Goal: Information Seeking & Learning: Compare options

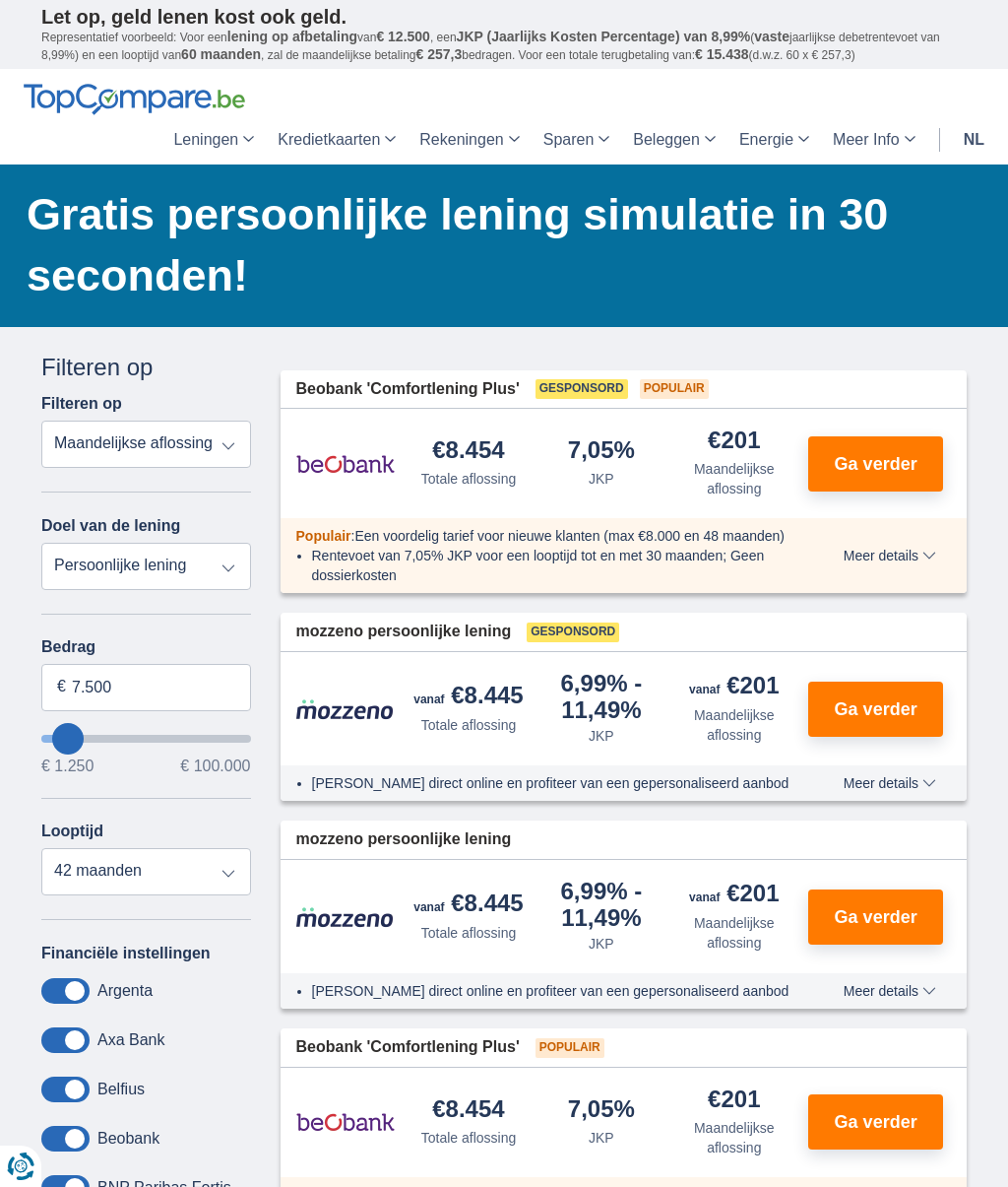
type input "12.250"
type input "12250"
type input "13.250"
type input "13250"
type input "14.250"
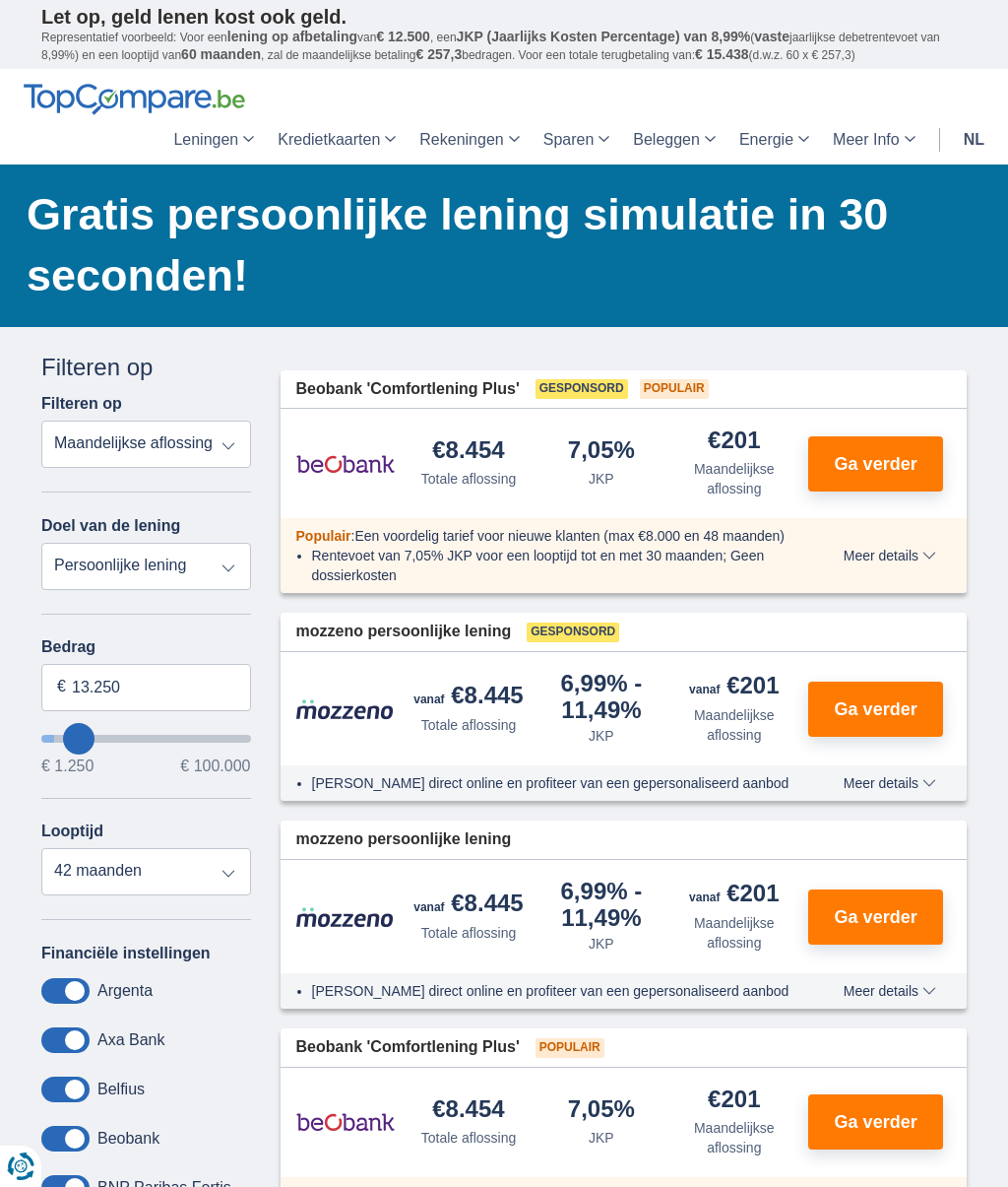
type input "14250"
type input "15.250"
type input "15250"
type input "16.250"
type input "16250"
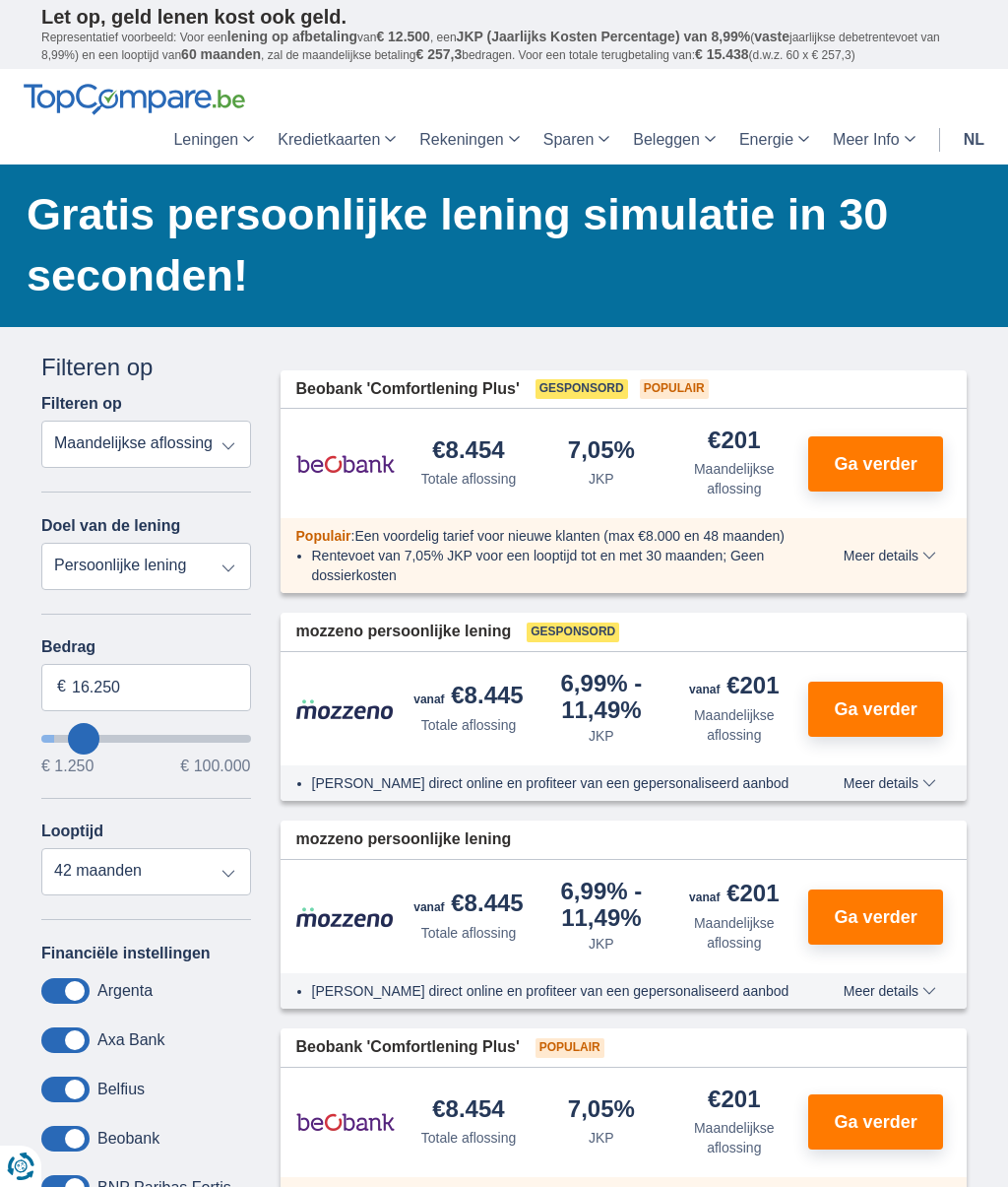
type input "17.250"
type input "17250"
type input "18.250"
type input "18250"
type input "19.250"
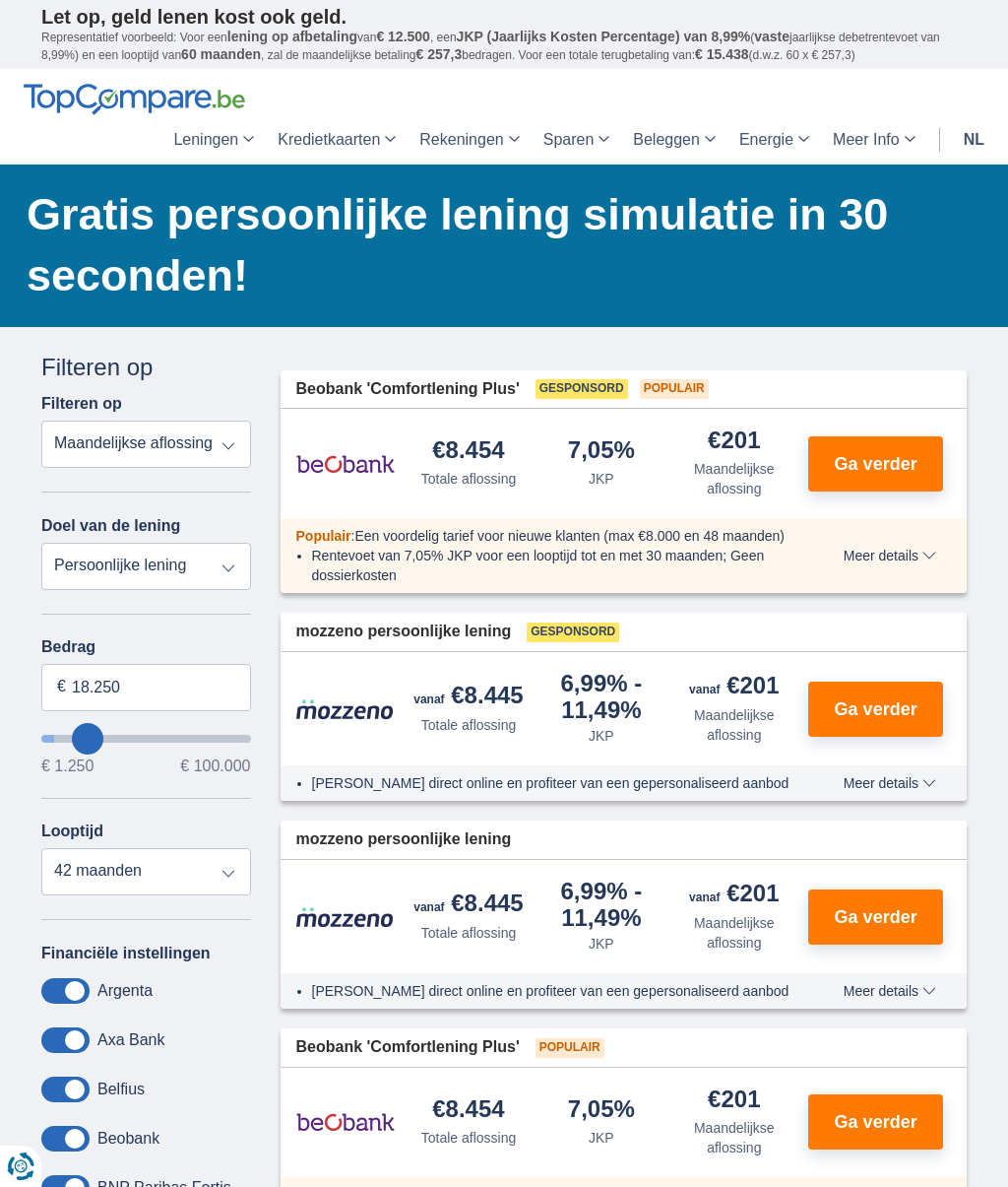
type input "19250"
select select "84"
type input "20.250"
type input "20250"
type input "21.250"
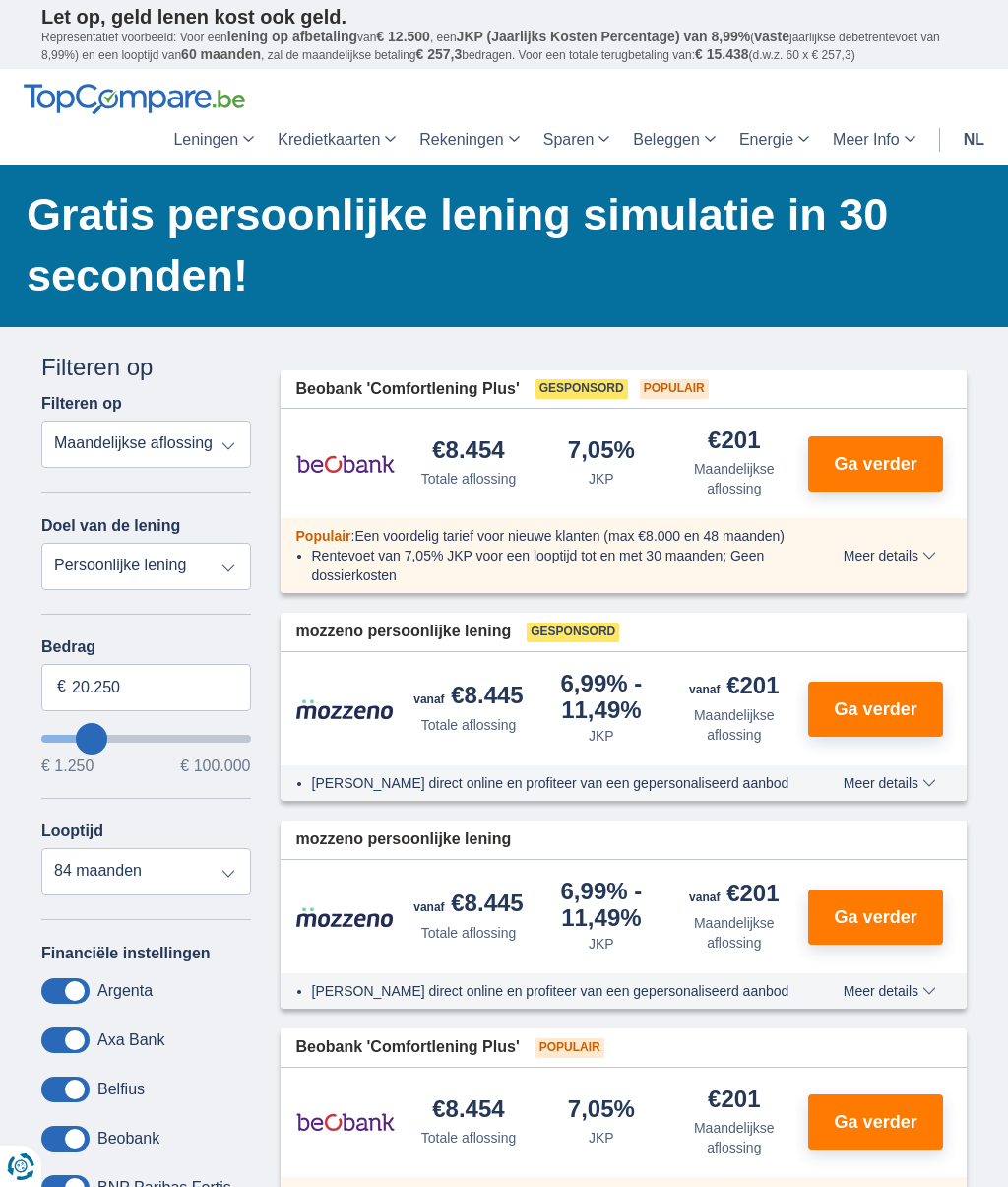
type input "21250"
type input "22.250"
type input "22250"
type input "23.250"
type input "23250"
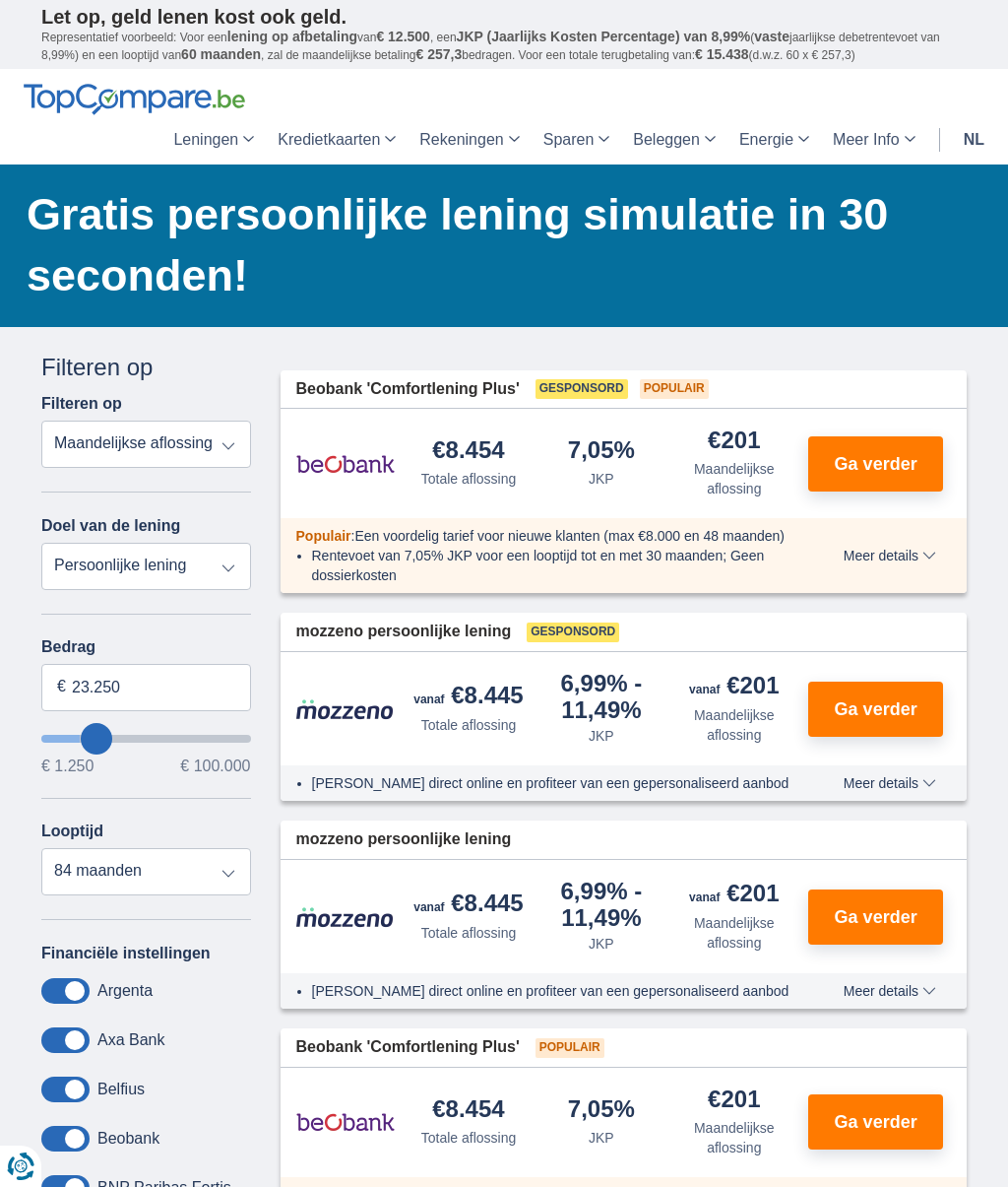
type input "24.250"
type input "24250"
type input "25.250"
type input "25250"
type input "26.250"
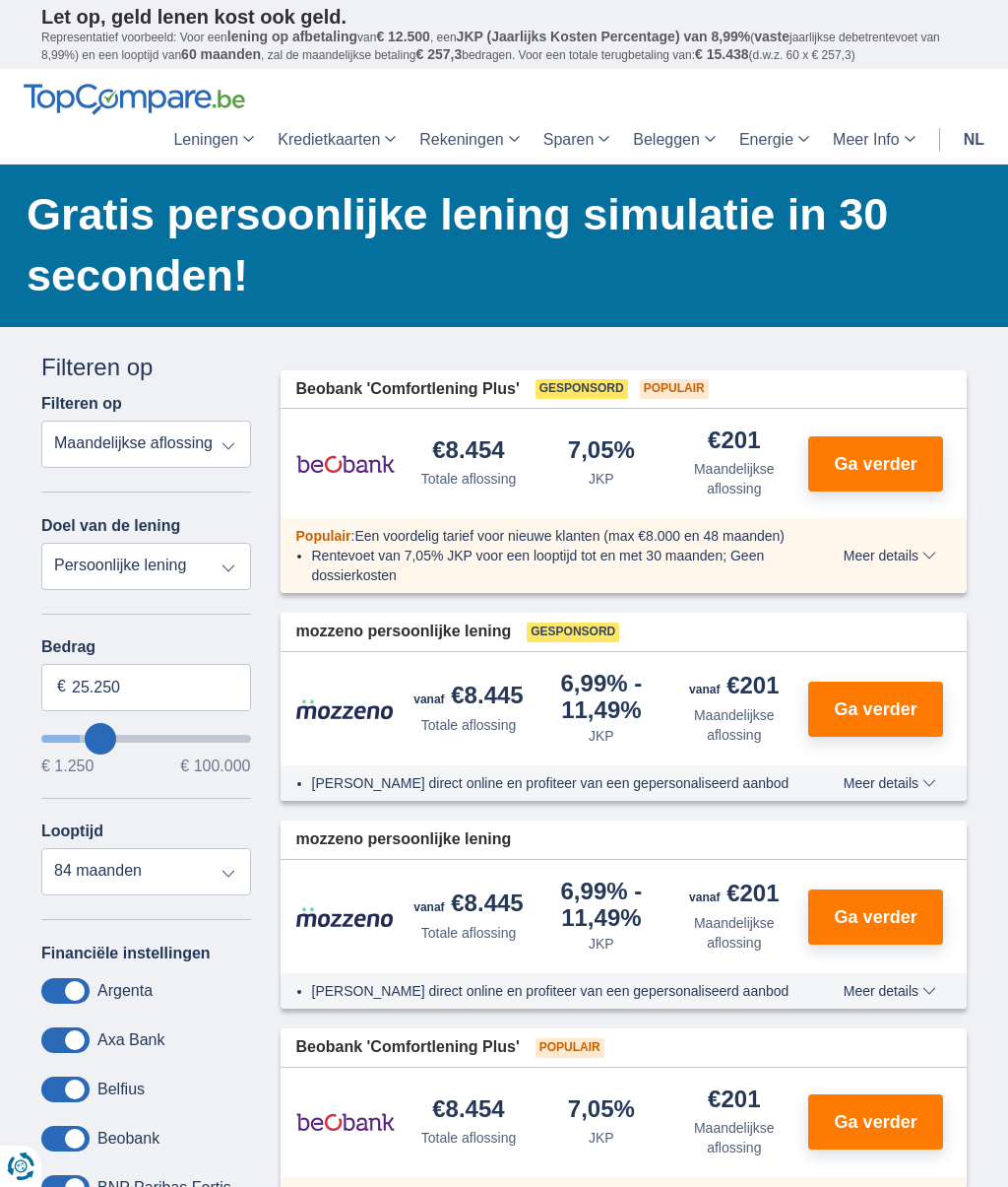
type input "26250"
type input "27.250"
type input "27250"
type input "28.250"
type input "28250"
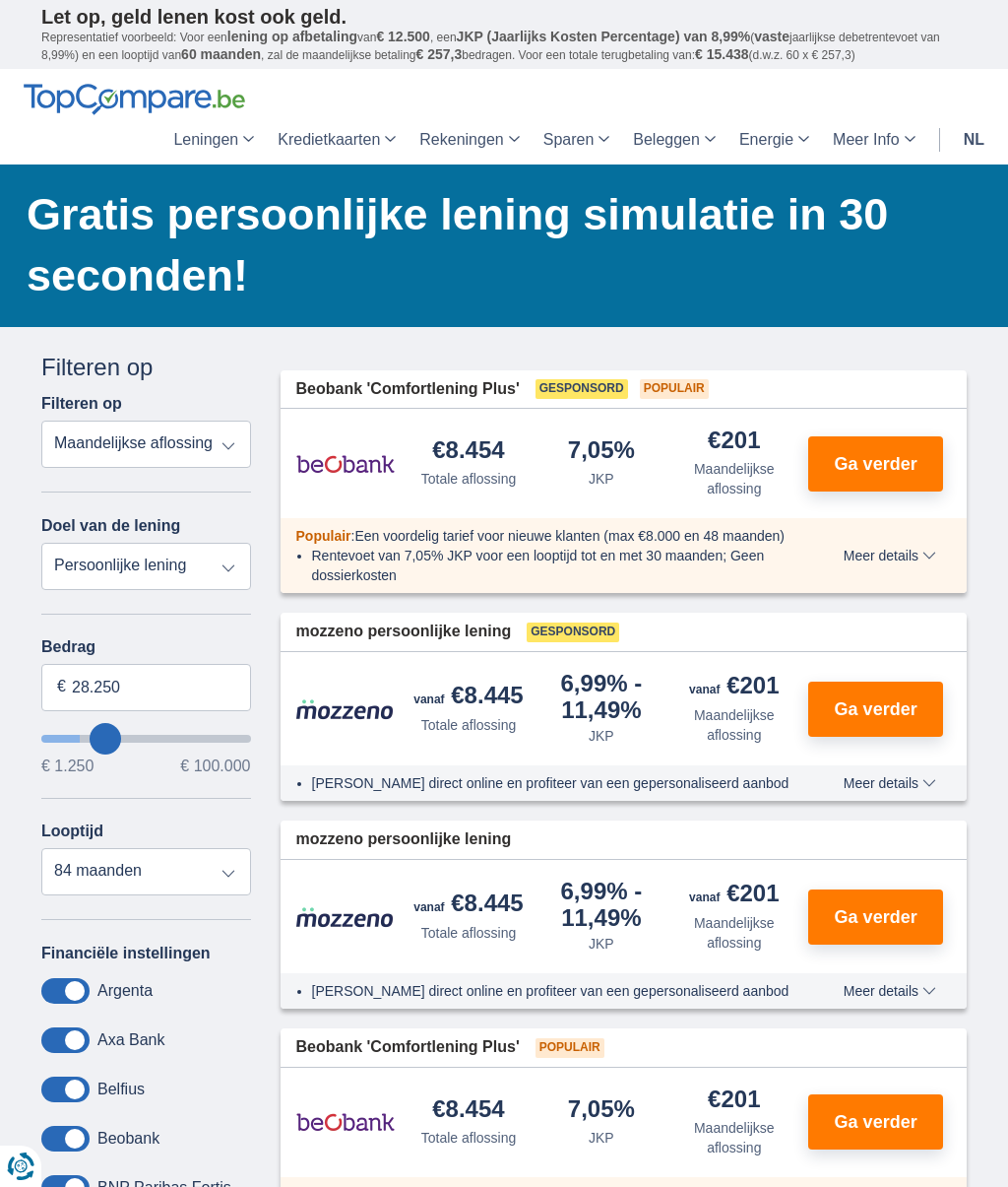
select select "120"
type input "29.250"
type input "29250"
type input "30.250"
type input "30250"
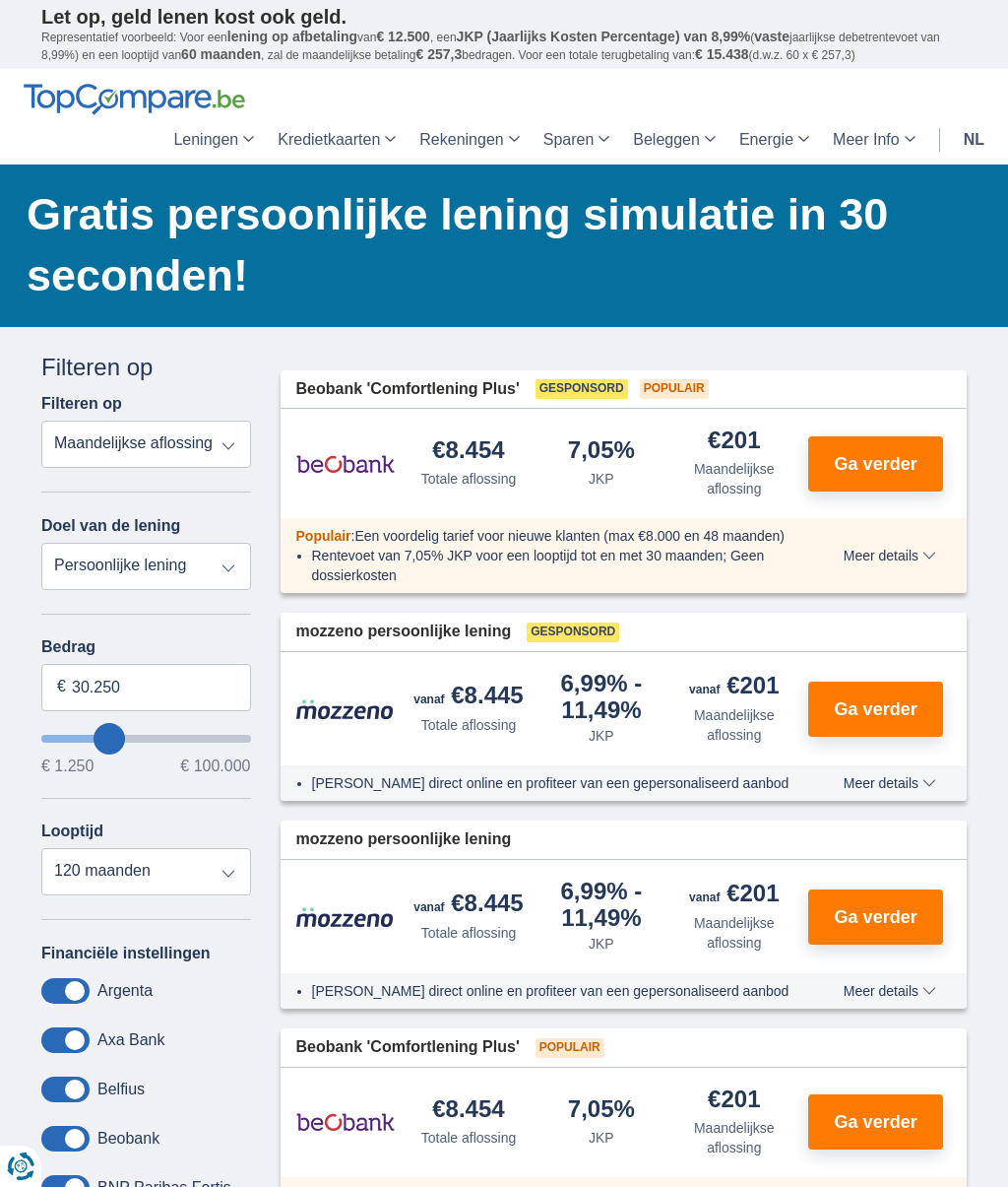
type input "31.250"
type input "31250"
type input "32.250"
type input "32250"
type input "33.250"
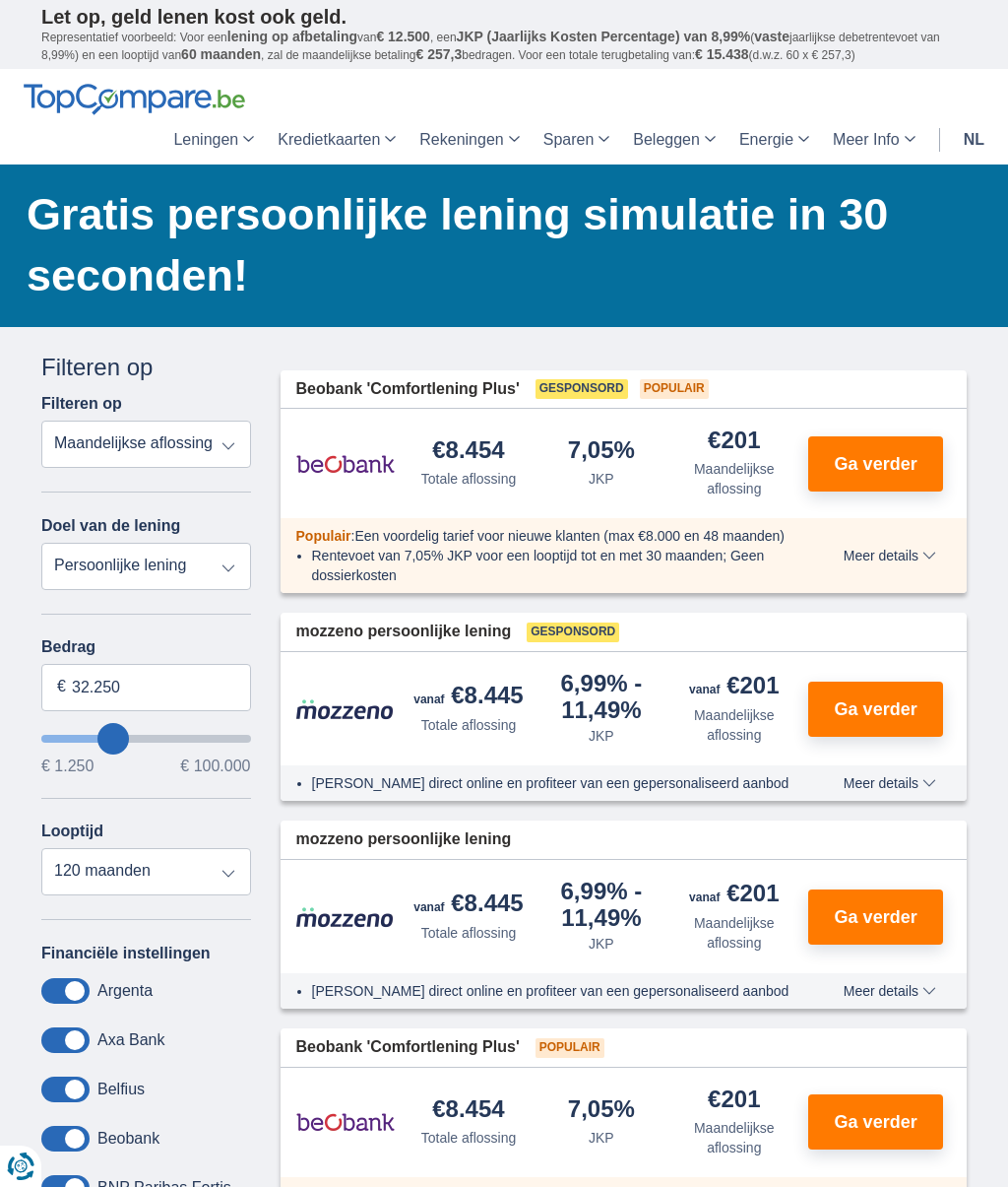
type input "33250"
type input "34.250"
type input "34250"
type input "35.250"
type input "35250"
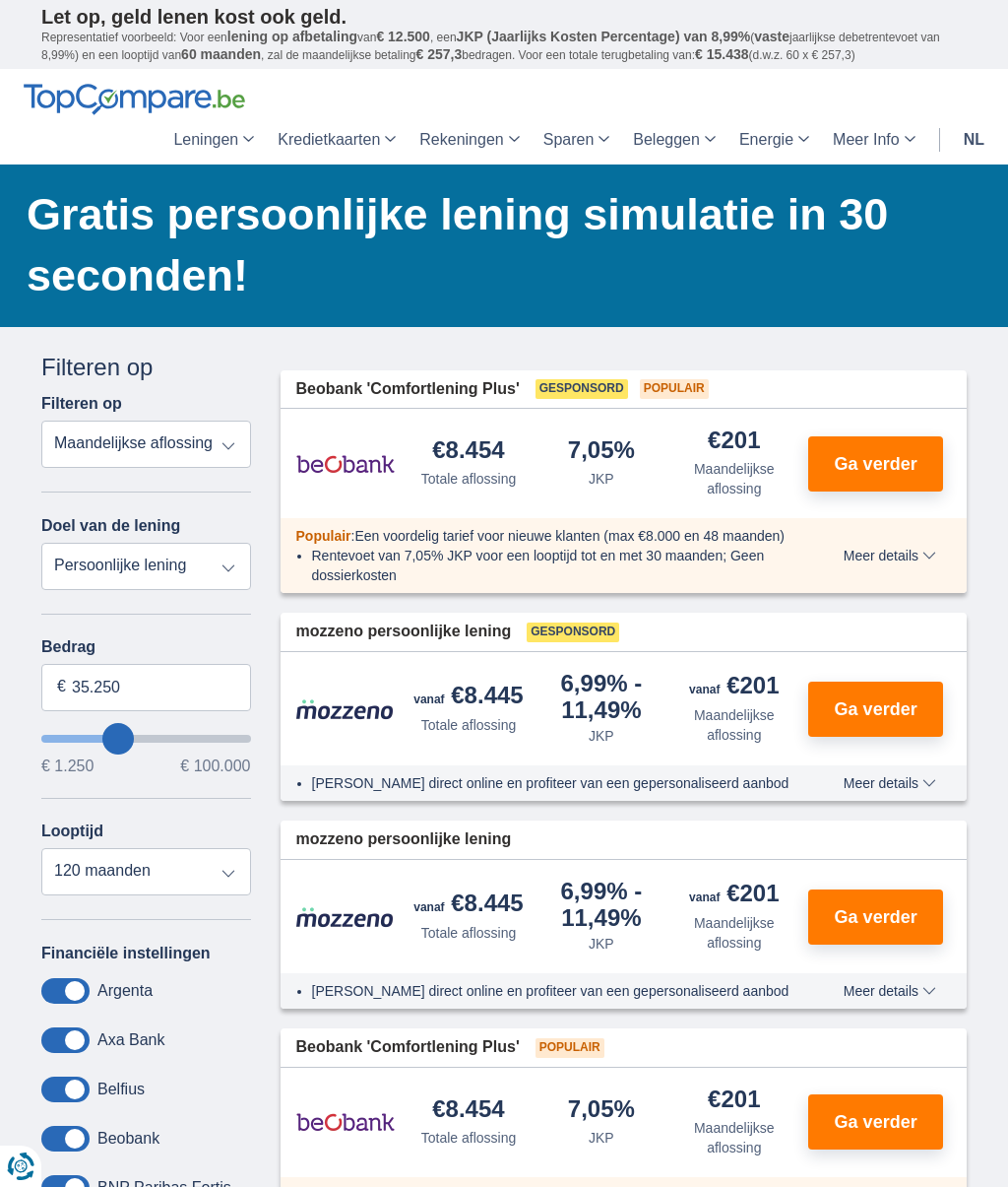
type input "36.250"
type input "36250"
type input "37.250"
type input "37250"
type input "38.250"
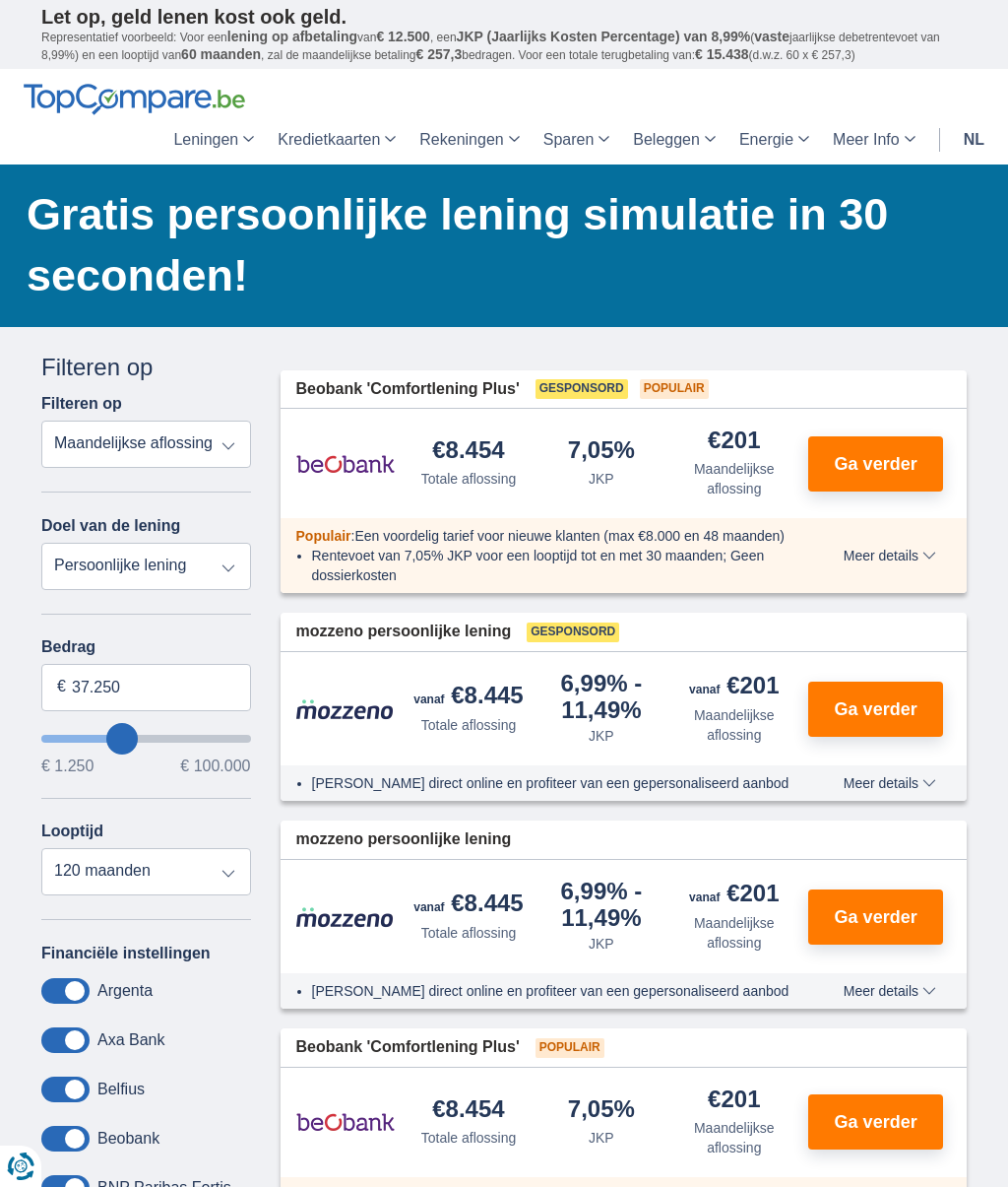
type input "38250"
type input "39.250"
type input "39250"
type input "40.250"
type input "40250"
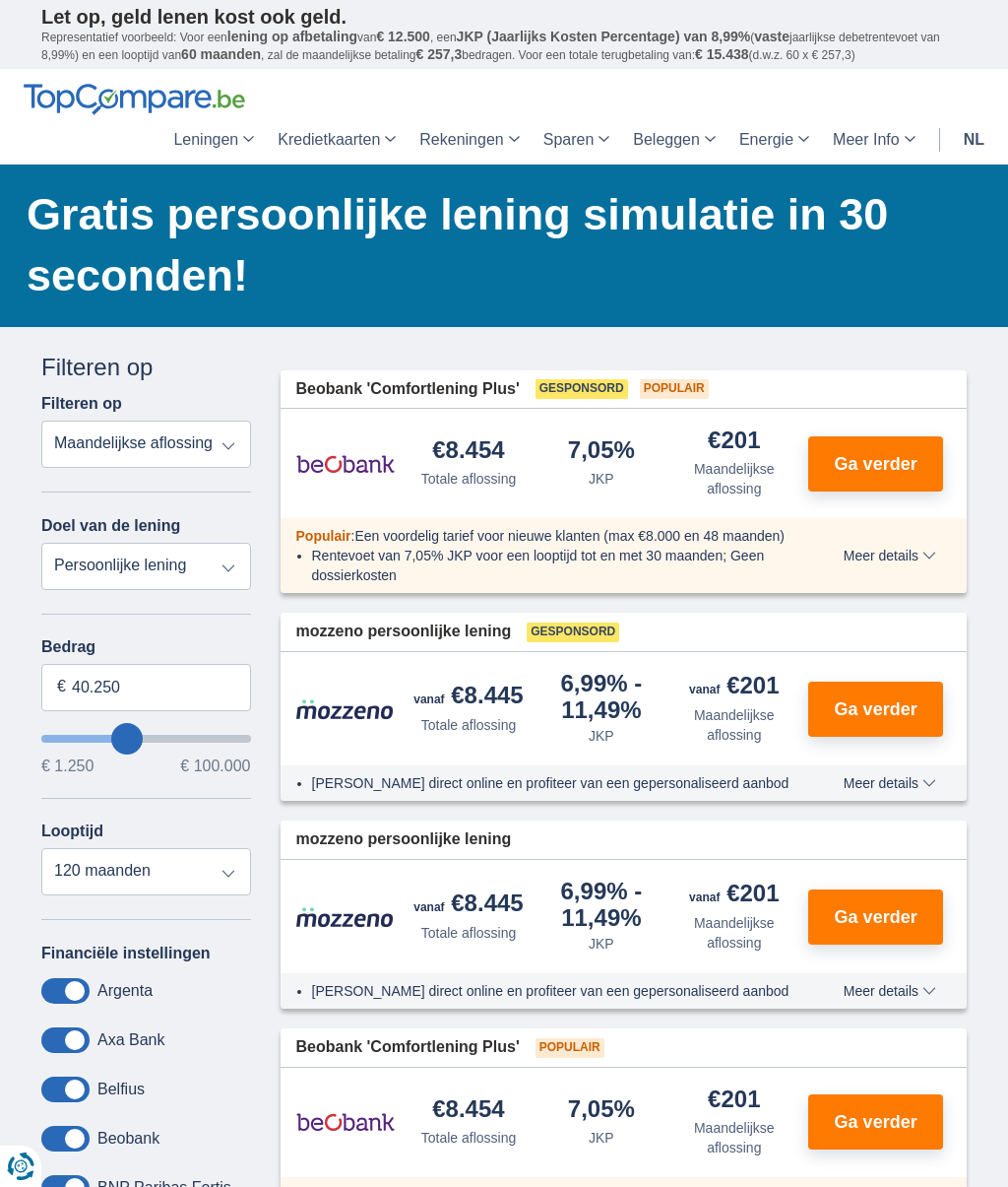
type input "39.250"
type input "39250"
type input "38.250"
type input "38250"
type input "37.250"
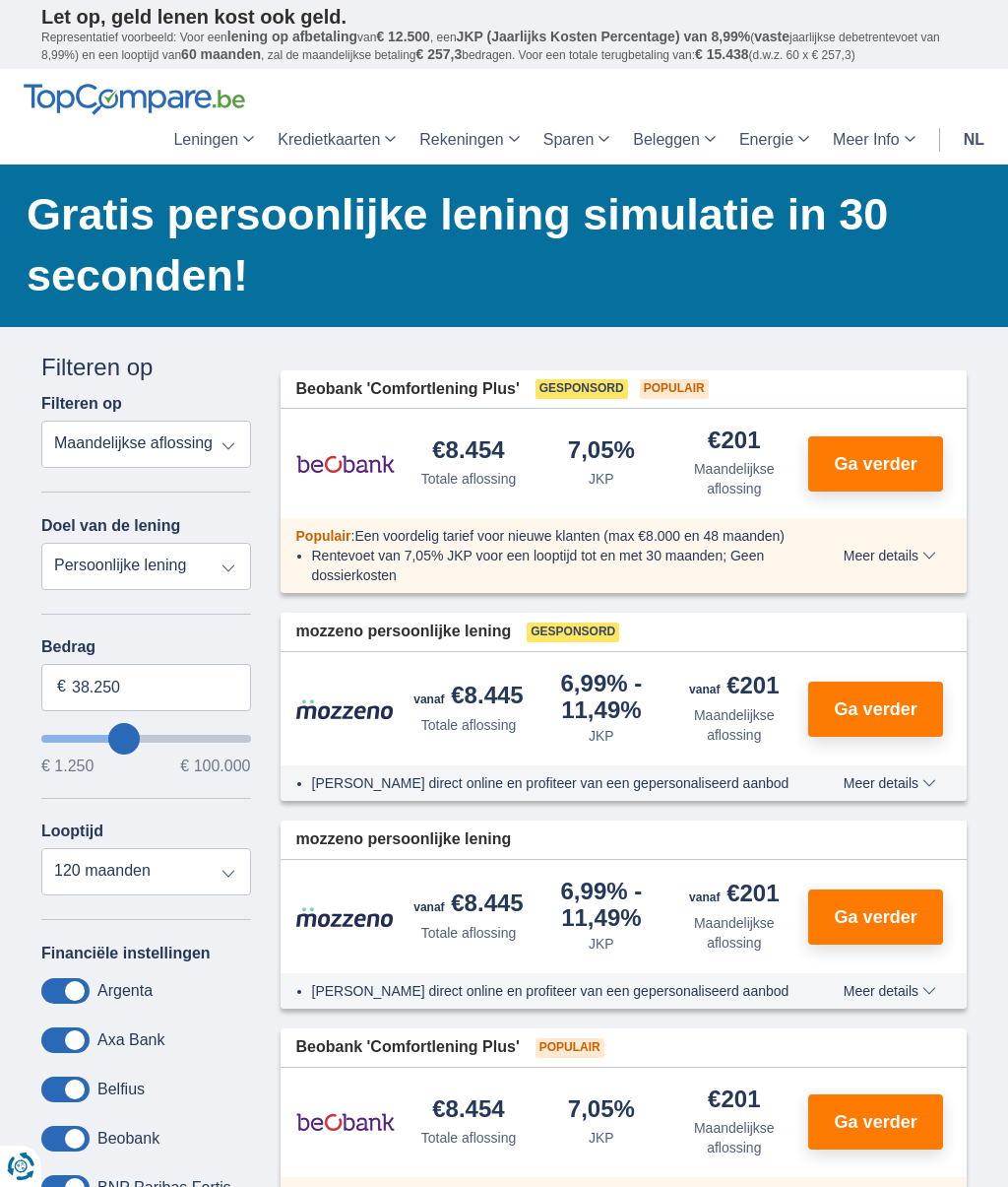
type input "37250"
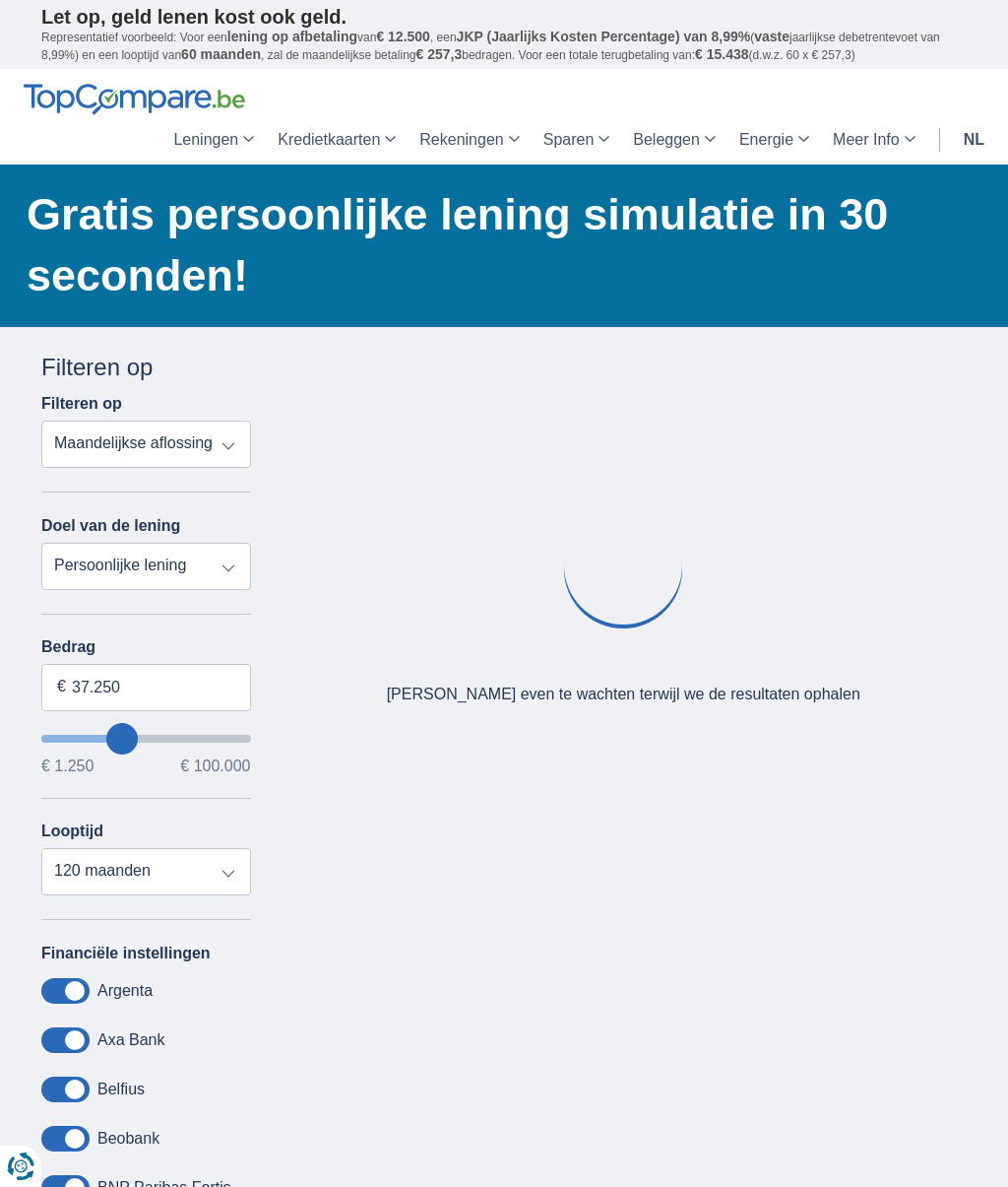
type input "36.250"
type input "36250"
type input "35.250"
type input "35250"
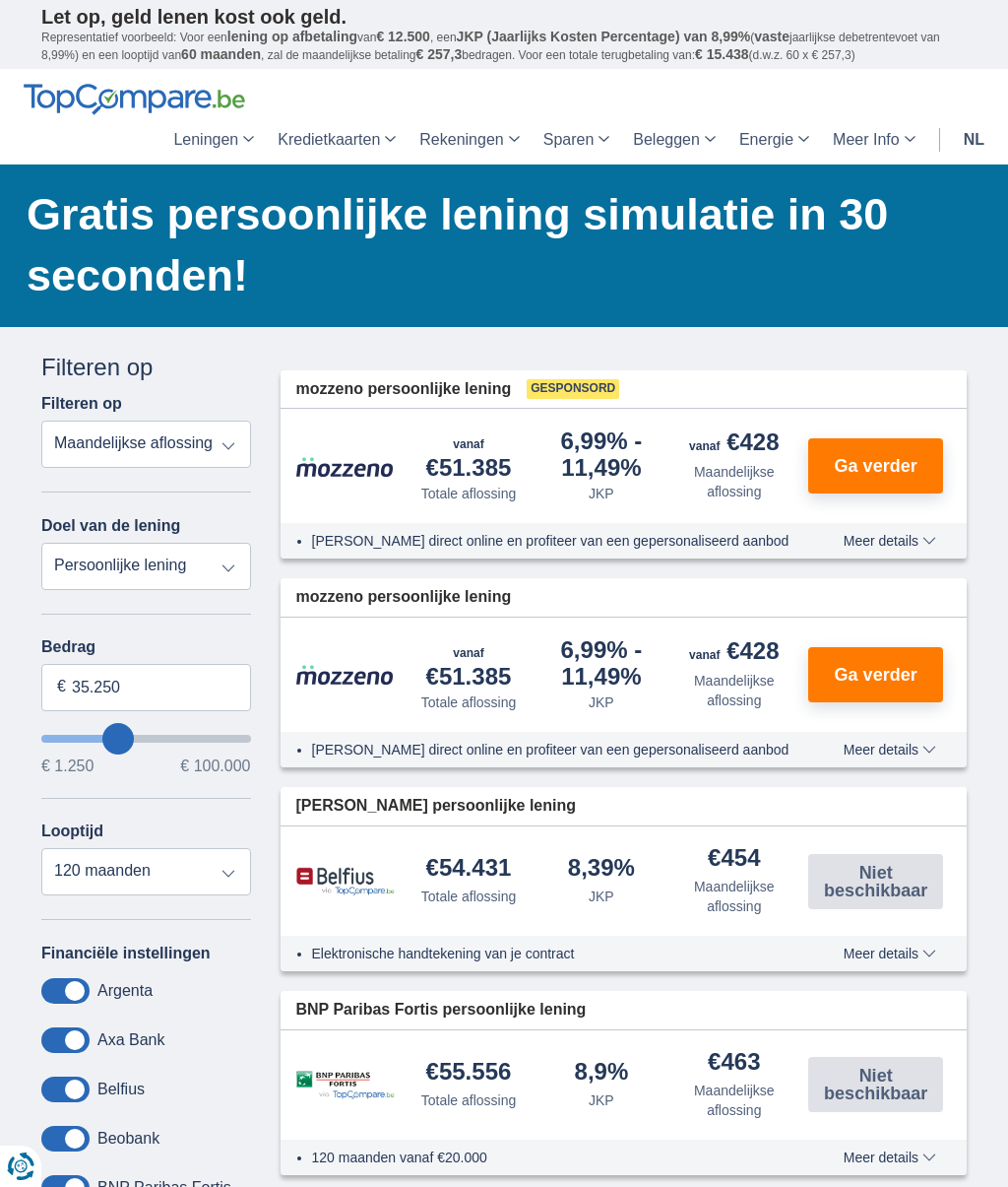
type input "36.250"
type input "36250"
type input "37.250"
type input "37250"
type input "38.250"
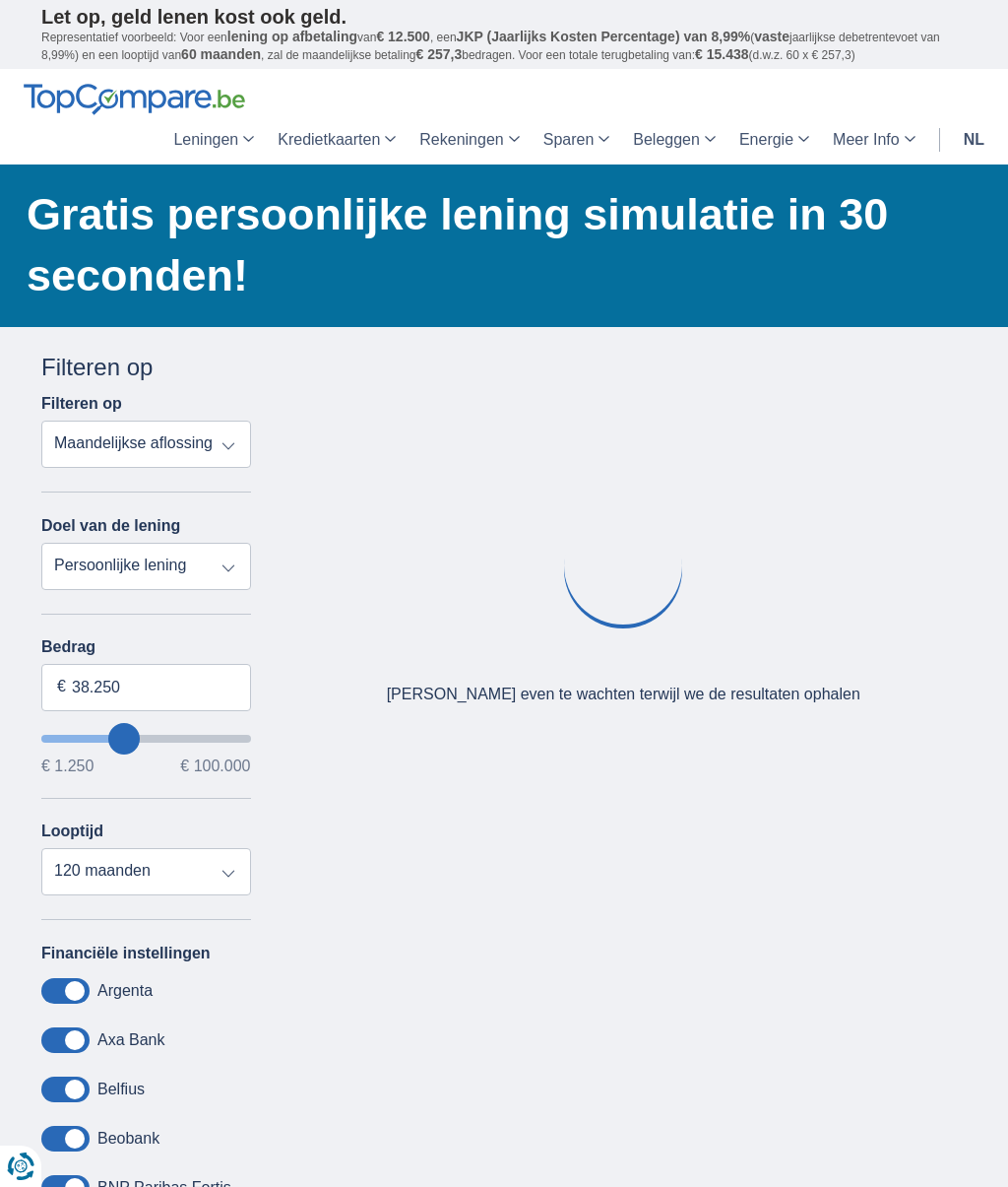
type input "38250"
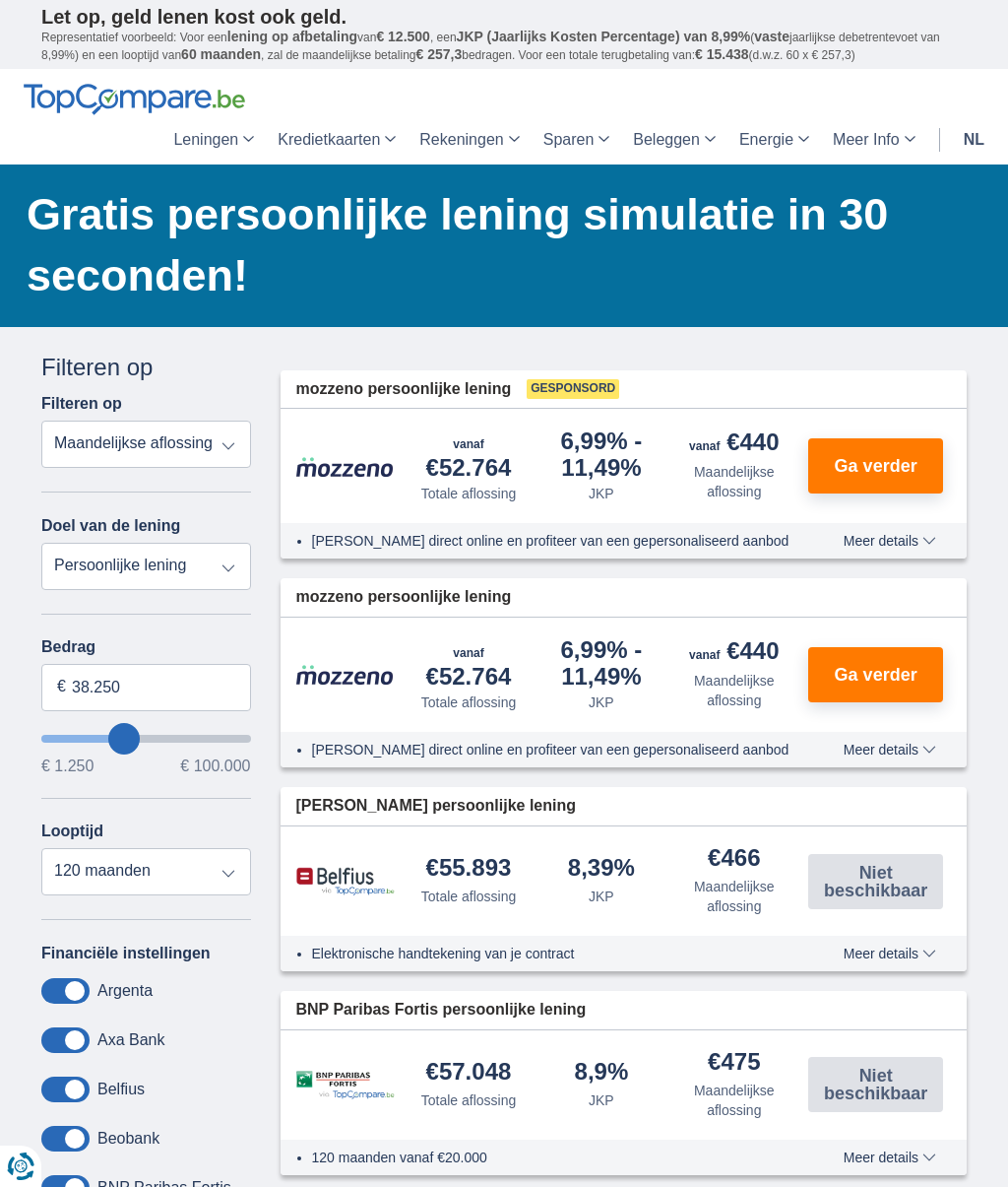
type input "31.250"
type input "31250"
type input "30.250"
type input "30250"
type input "29.250"
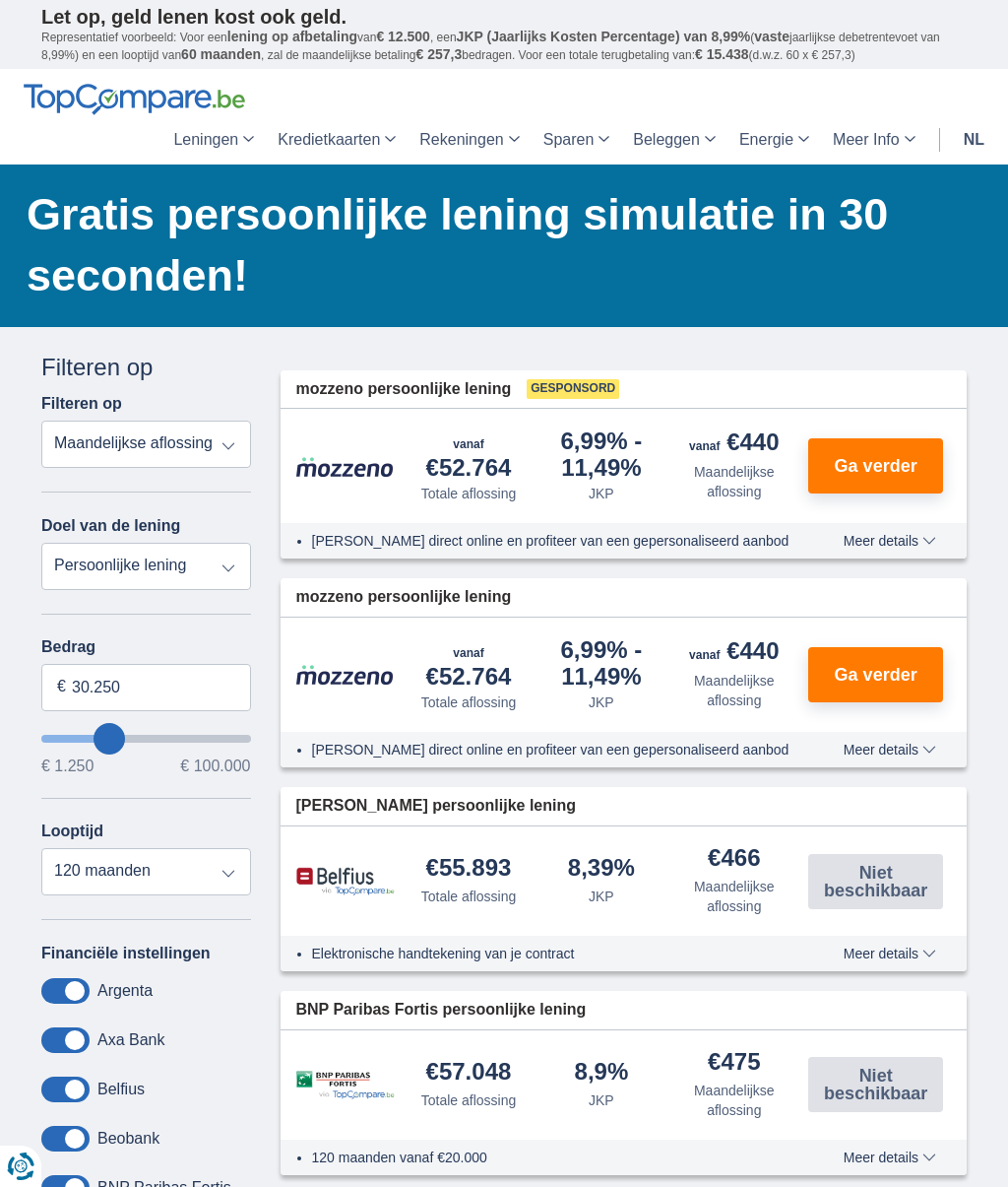
type input "29250"
type input "28.250"
type input "28250"
type input "27.250"
type input "27250"
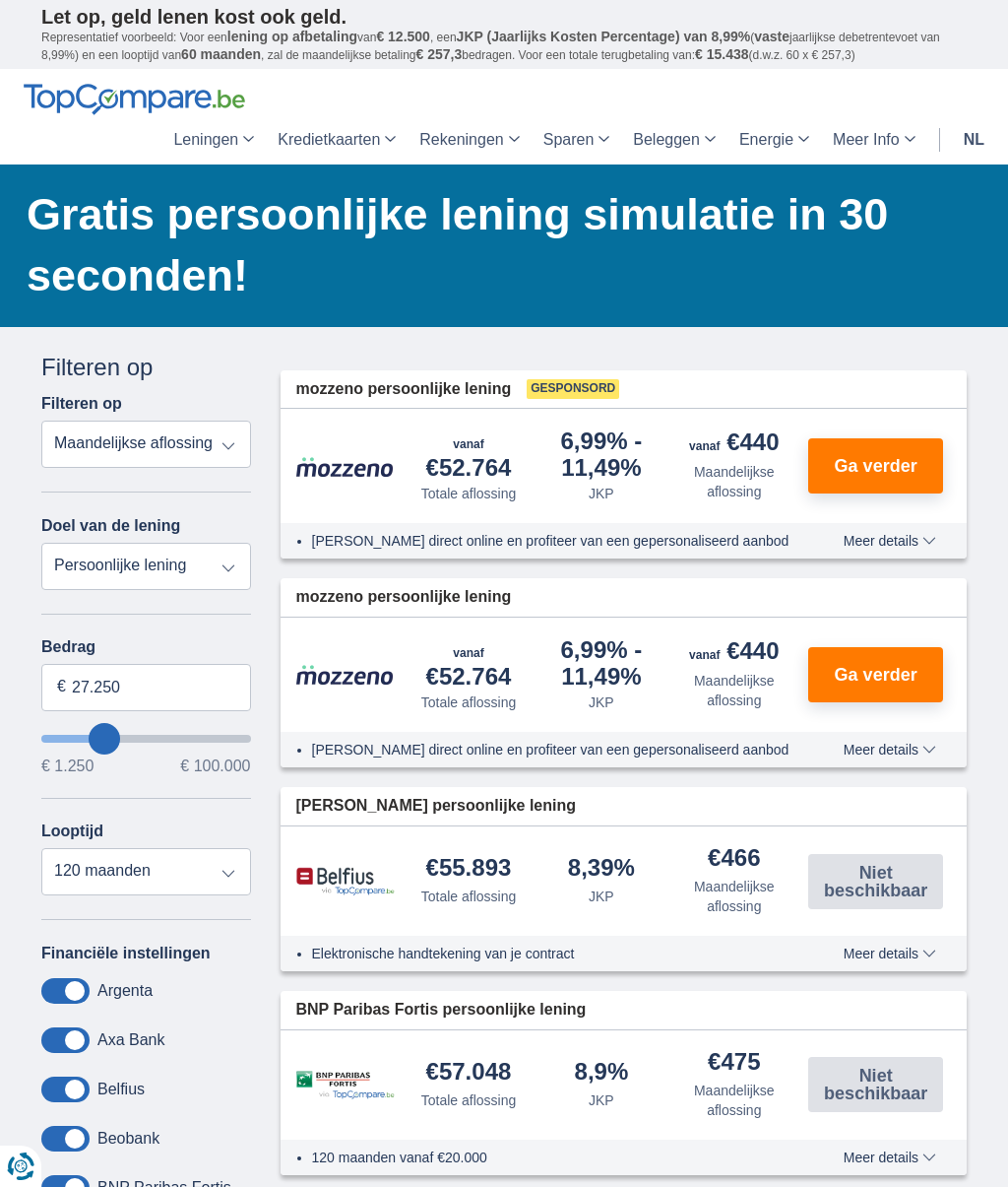
type input "26.250"
type input "26250"
type input "25.250"
type input "25250"
type input "26.250"
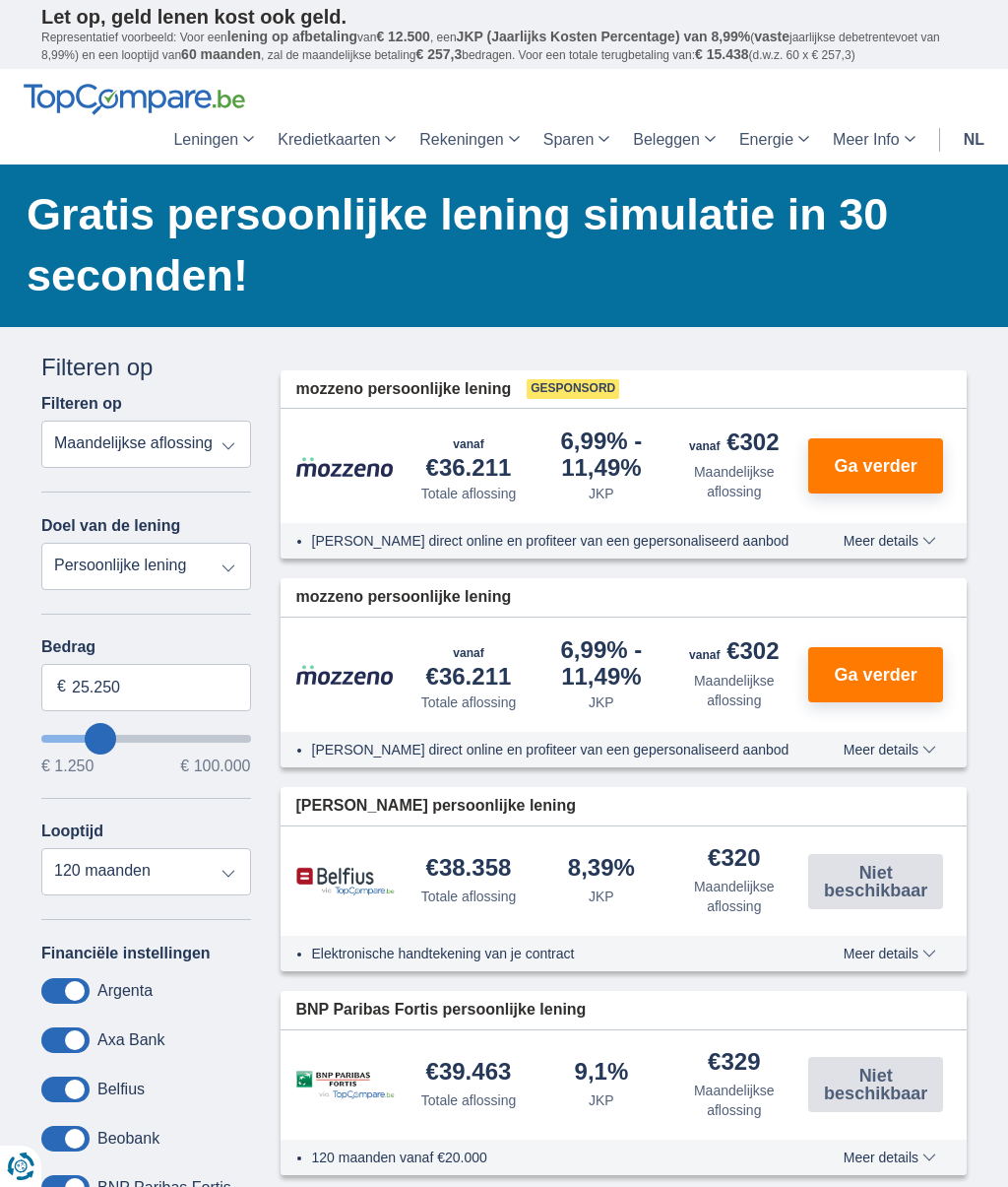
type input "26250"
type input "27.250"
type input "27250"
type input "28.250"
type input "28250"
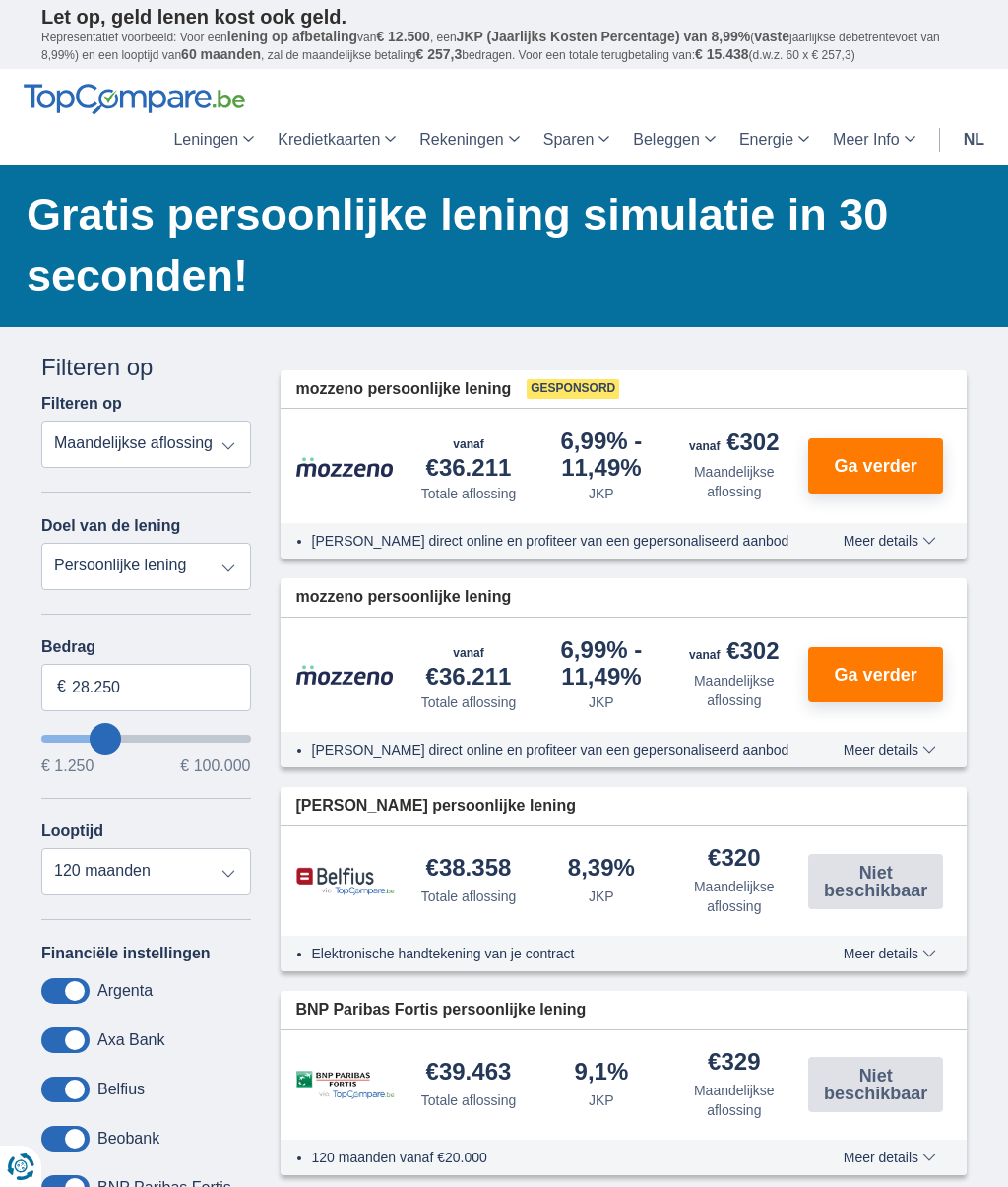
type input "29.250"
type input "29250"
type input "30.250"
type input "30250"
type input "31.250"
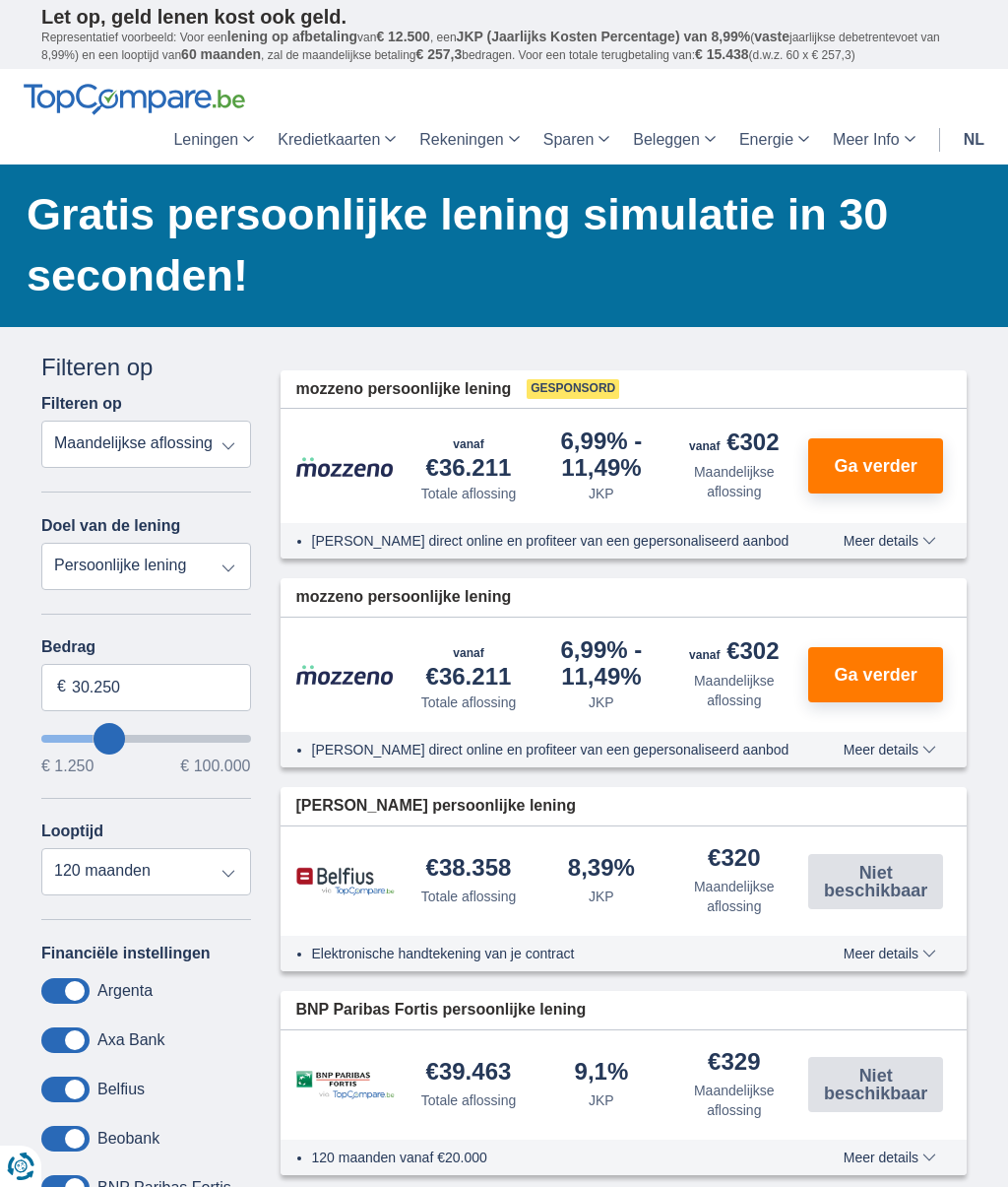
type input "31250"
type input "32.250"
type input "32250"
type input "33.250"
type input "33250"
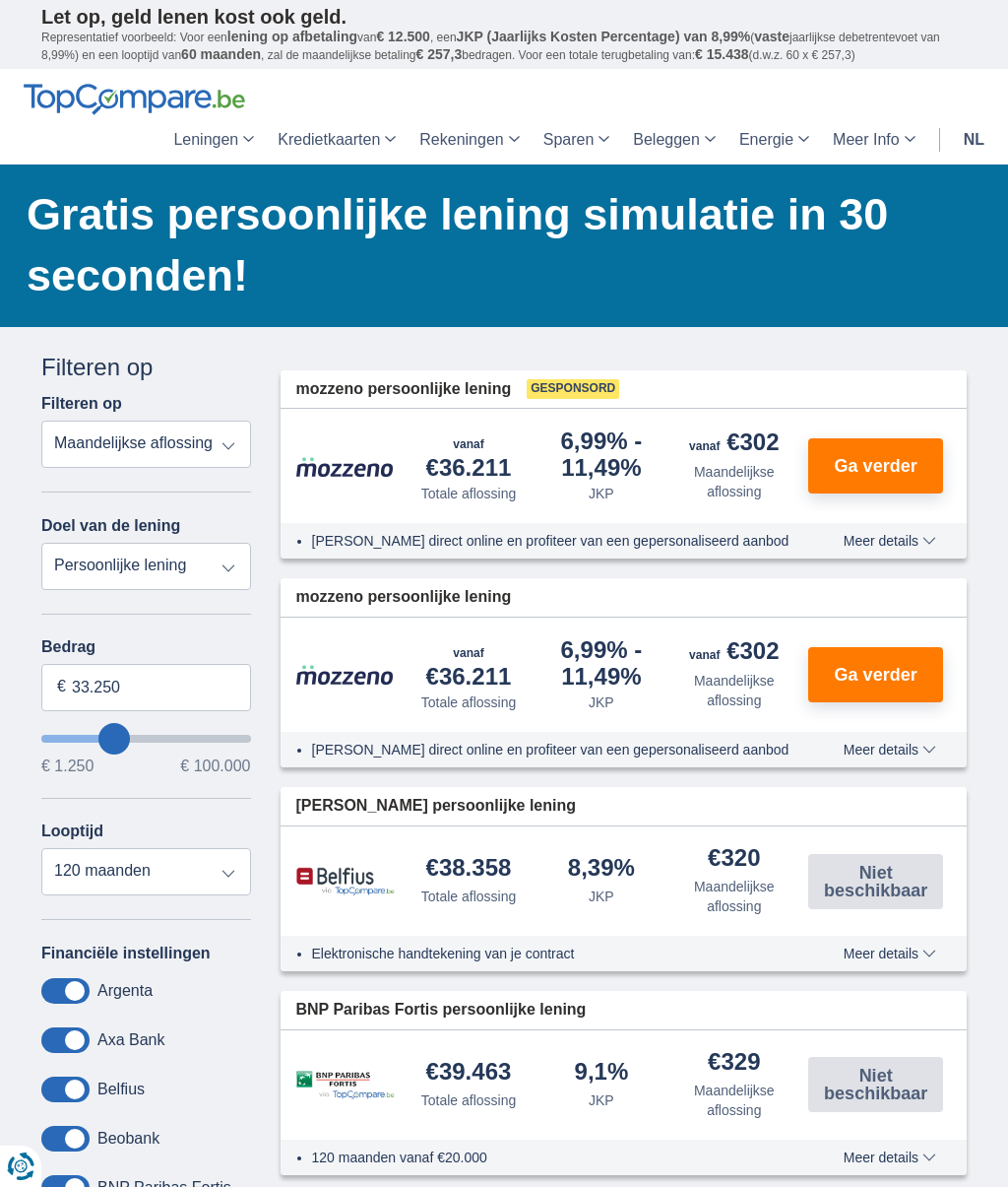
type input "34.250"
type input "34250"
type input "35.250"
type input "35250"
type input "36.250"
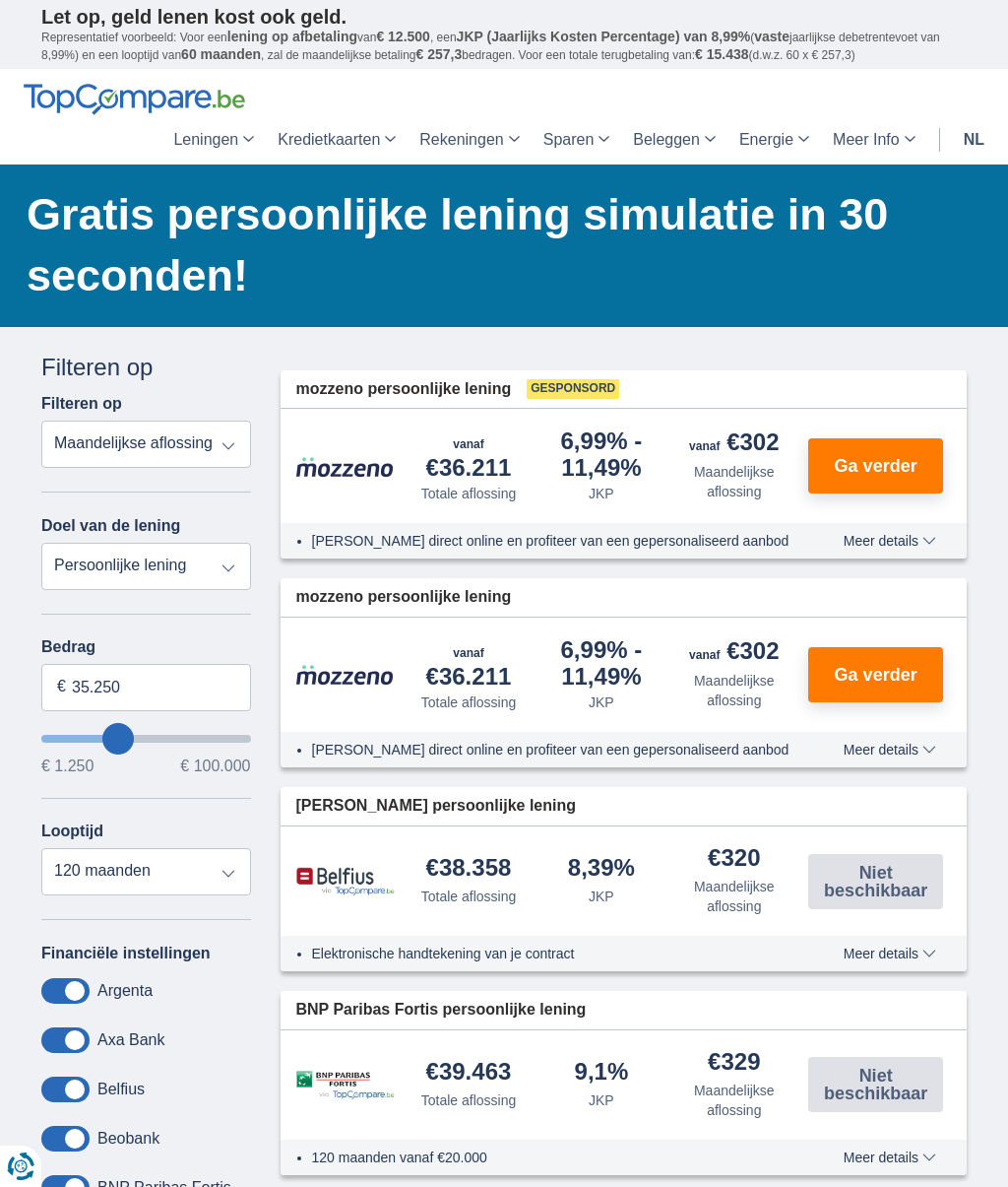
type input "36250"
type input "35.250"
type input "35250"
type input "34.250"
type input "34250"
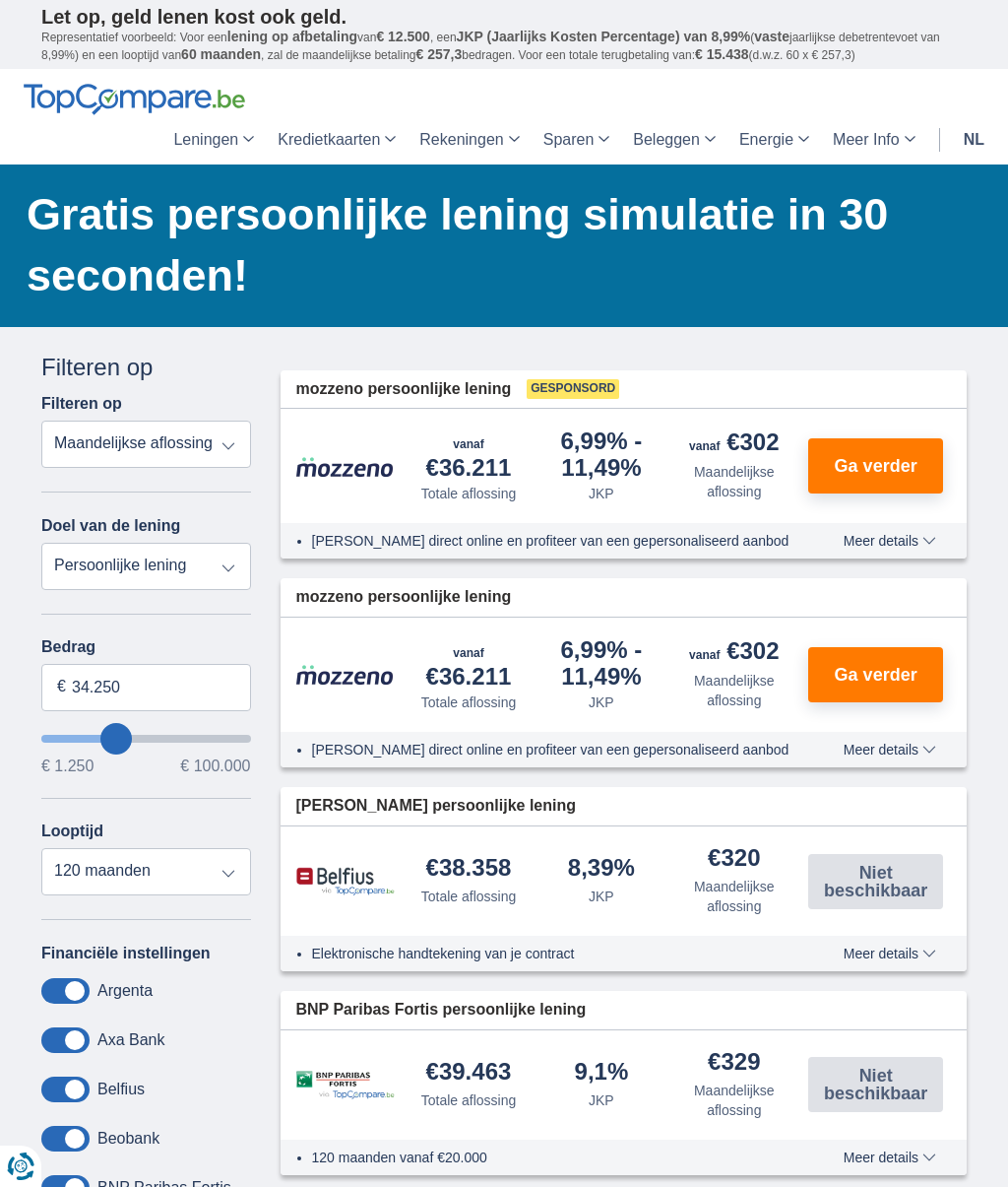
type input "33.250"
type input "33250"
type input "32.250"
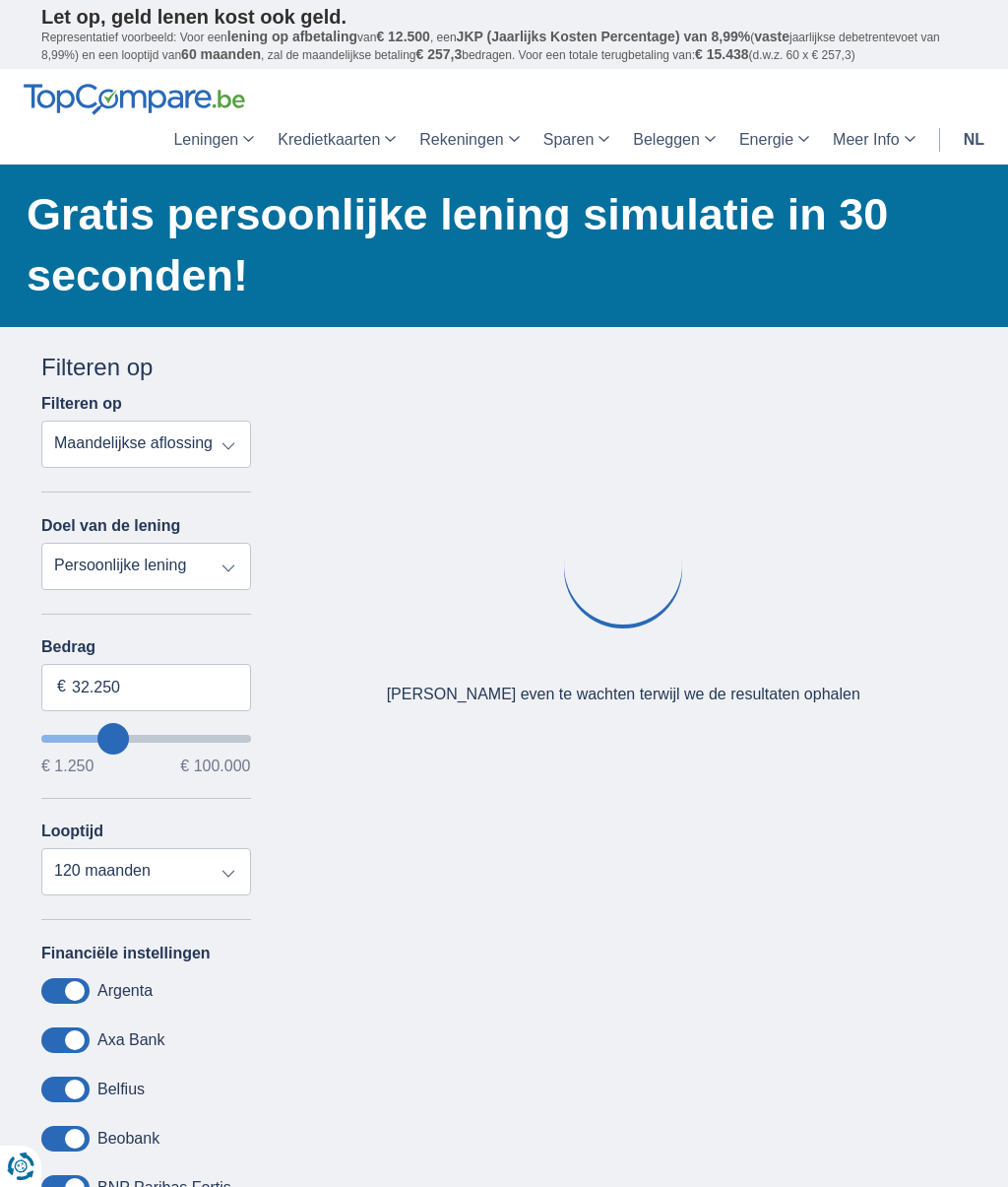
type input "32250"
